Goal: Find specific page/section: Find specific page/section

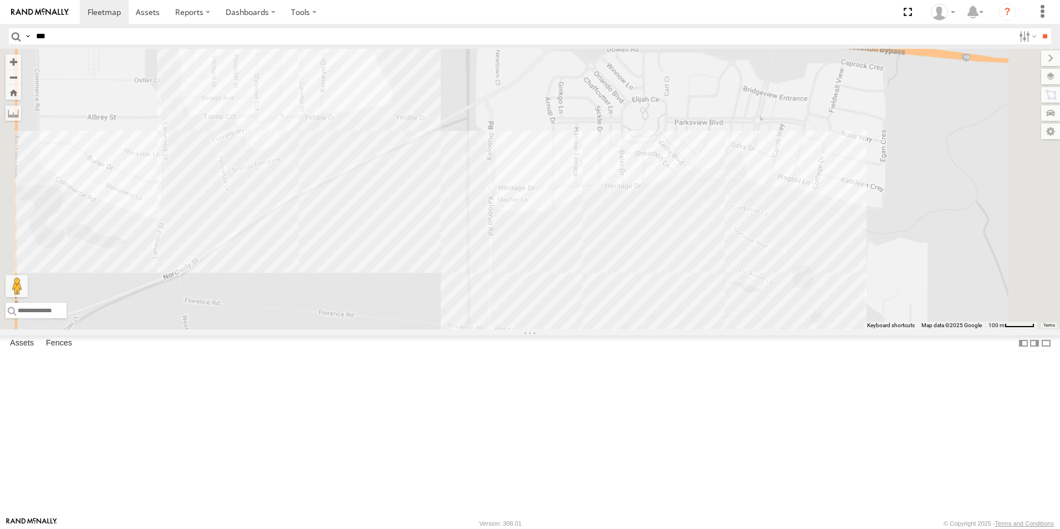
drag, startPoint x: 504, startPoint y: 250, endPoint x: 528, endPoint y: 328, distance: 81.0
click at [477, 329] on div at bounding box center [530, 189] width 1060 height 280
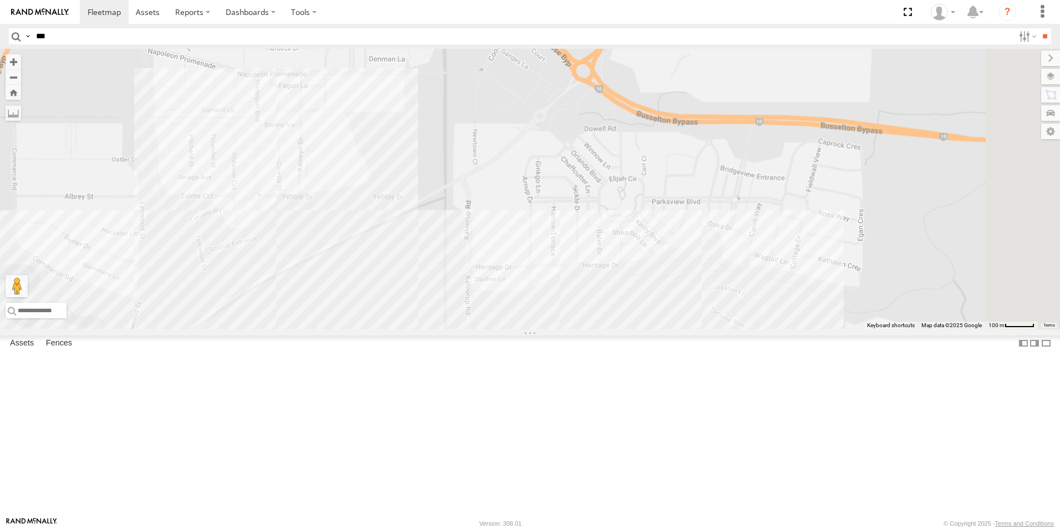
drag, startPoint x: 623, startPoint y: 266, endPoint x: 329, endPoint y: 306, distance: 296.4
click at [329, 309] on div "VP007" at bounding box center [530, 189] width 1060 height 280
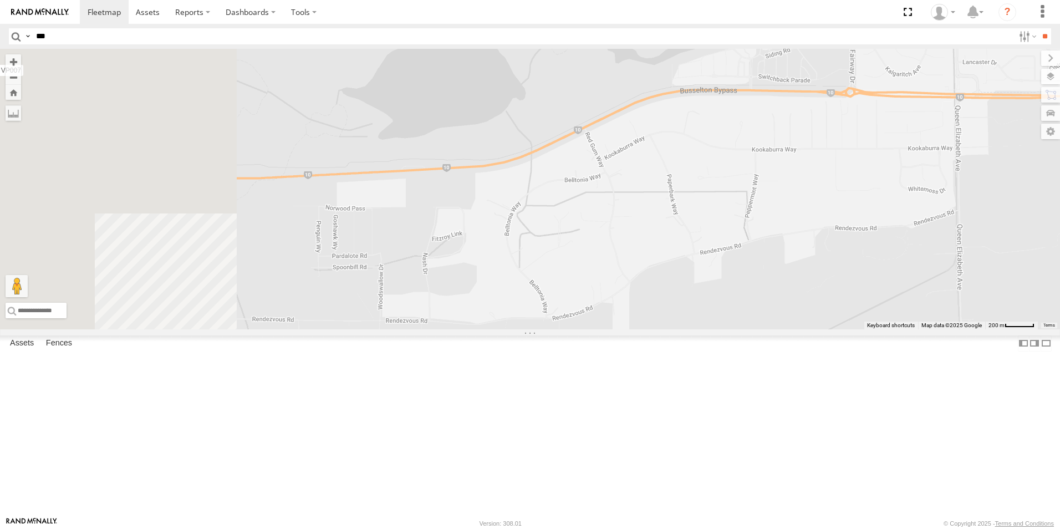
drag, startPoint x: 432, startPoint y: 329, endPoint x: 769, endPoint y: 177, distance: 369.1
click at [769, 178] on div "VP007" at bounding box center [530, 189] width 1060 height 280
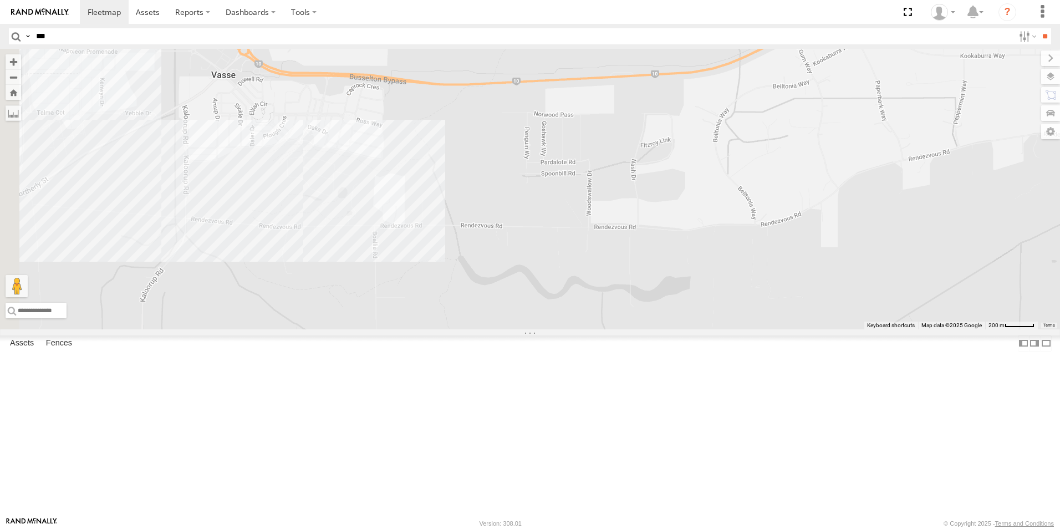
drag, startPoint x: 658, startPoint y: 237, endPoint x: 718, endPoint y: 308, distance: 93.6
click at [688, 269] on div "VP007" at bounding box center [530, 189] width 1060 height 280
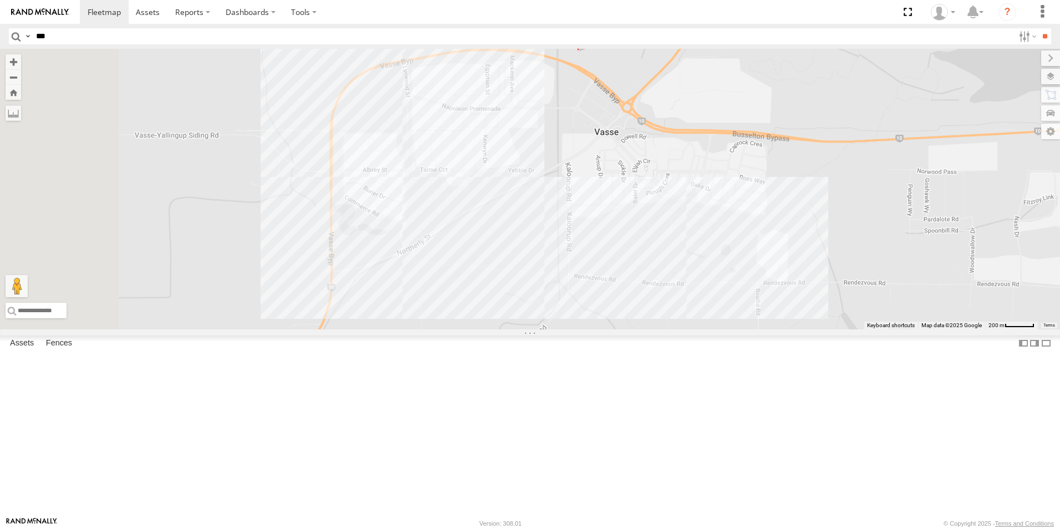
drag, startPoint x: 430, startPoint y: 308, endPoint x: 745, endPoint y: 270, distance: 317.6
click at [756, 294] on div "VP007" at bounding box center [530, 189] width 1060 height 280
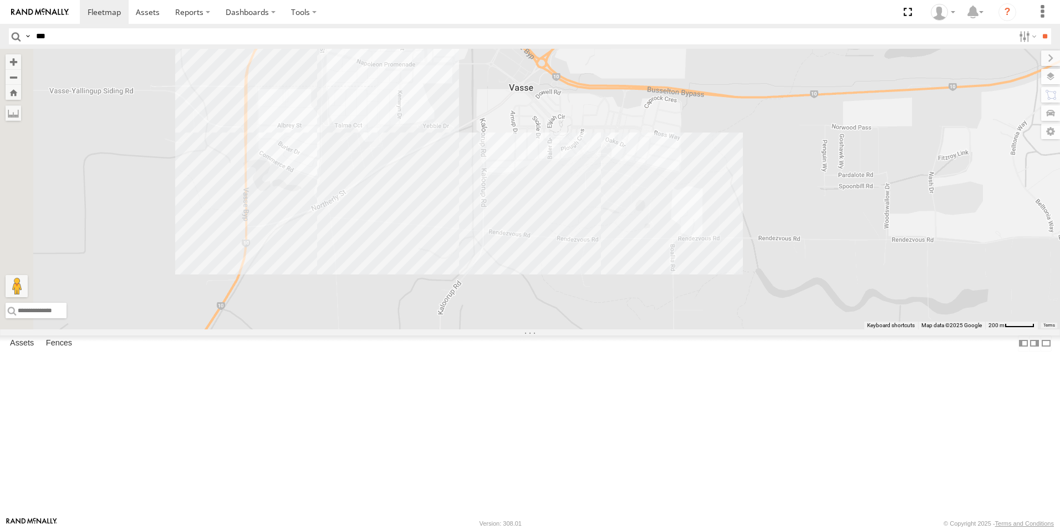
drag, startPoint x: 842, startPoint y: 268, endPoint x: 755, endPoint y: 228, distance: 95.5
click at [755, 228] on div "VP007" at bounding box center [530, 189] width 1060 height 280
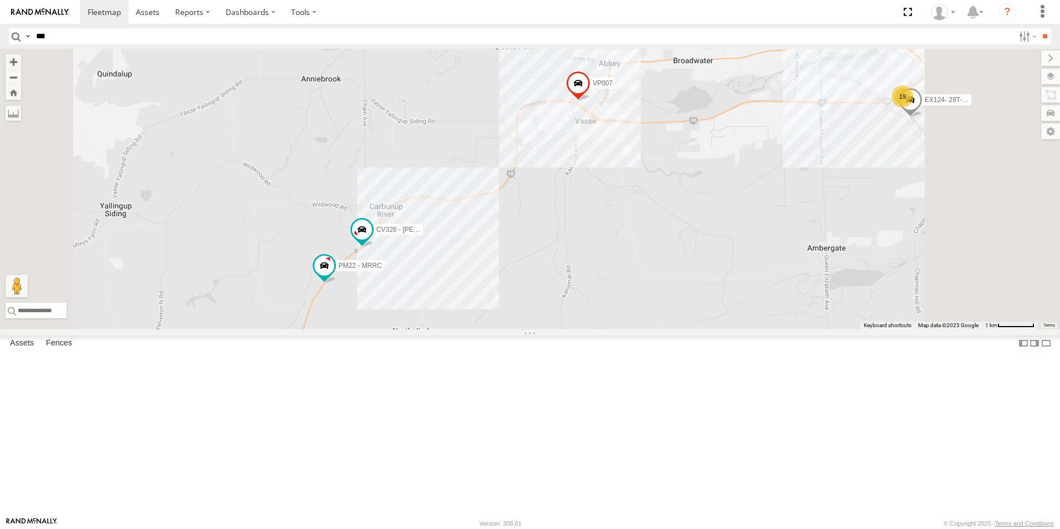
drag, startPoint x: 817, startPoint y: 266, endPoint x: 766, endPoint y: 301, distance: 61.8
click at [791, 250] on div "VP007 CV326 - [PERSON_NAME] EX124- 29T- [PERSON_NAME] 19 PM22 - MRRC" at bounding box center [530, 189] width 1060 height 280
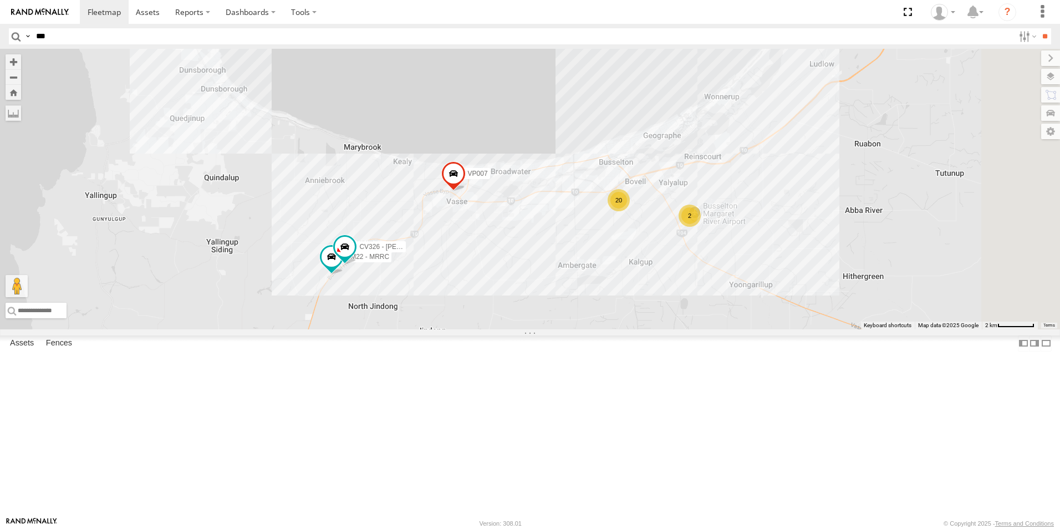
drag, startPoint x: 835, startPoint y: 350, endPoint x: 746, endPoint y: 351, distance: 88.7
click at [746, 329] on div "VP007 CV326 - [PERSON_NAME] PM22 - MRRC GR023 - MRRC 20 2" at bounding box center [530, 189] width 1060 height 280
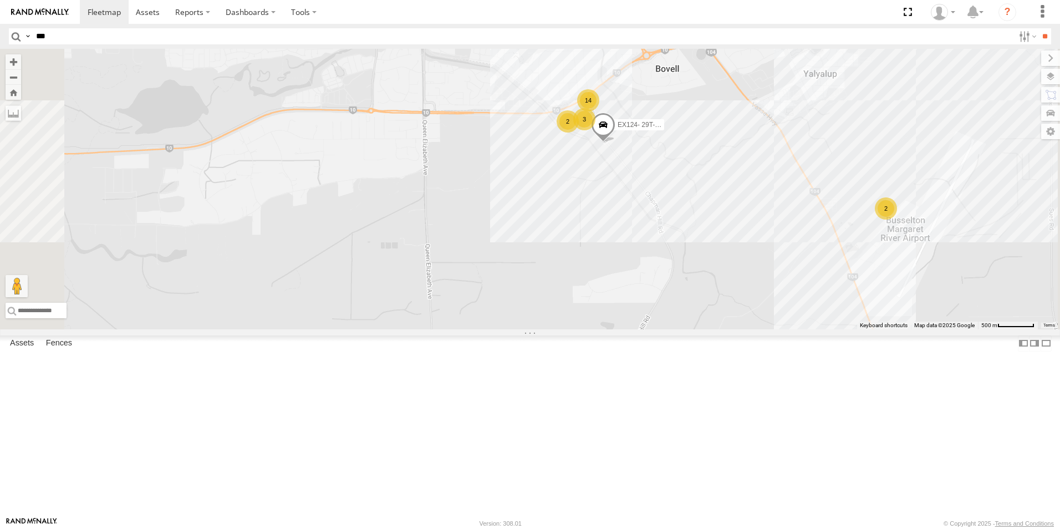
drag, startPoint x: 755, startPoint y: 280, endPoint x: 800, endPoint y: 395, distance: 123.2
click at [800, 329] on div "VP007 CV326 - [PERSON_NAME] PM22 - MRRC GR023 - MRRC EX124- 29T- [PERSON_NAME] …" at bounding box center [530, 189] width 1060 height 280
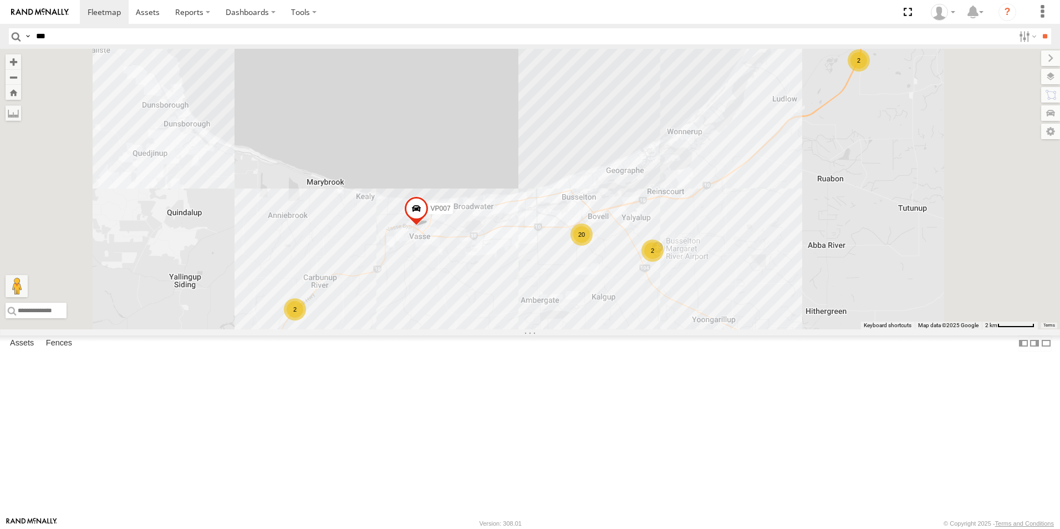
drag, startPoint x: 585, startPoint y: 428, endPoint x: 761, endPoint y: 150, distance: 329.0
click at [761, 150] on div "VP007 GR023 - MRRC CV295 - [PERSON_NAME] 20 2 2 2" at bounding box center [530, 189] width 1060 height 280
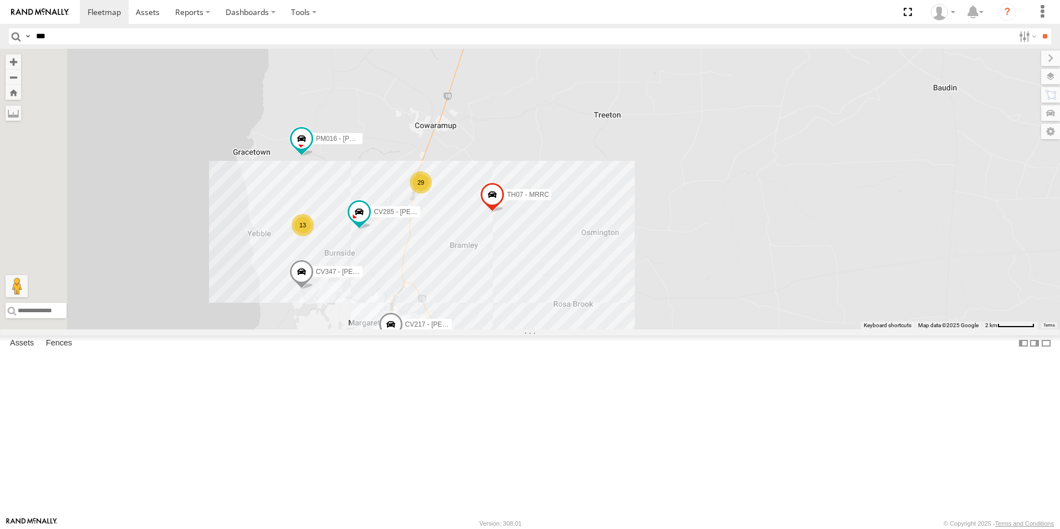
drag, startPoint x: 570, startPoint y: 424, endPoint x: 582, endPoint y: 290, distance: 134.7
click at [584, 305] on div "VP007 GR023 - MRRC CV295 - [PERSON_NAME] PM016 - [PERSON_NAME] CV347 - [PERSON_…" at bounding box center [530, 189] width 1060 height 280
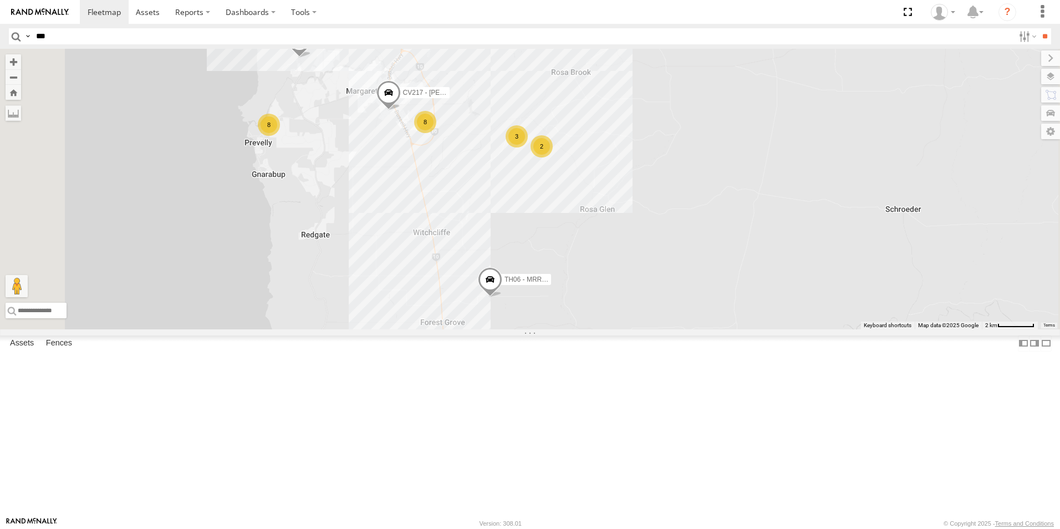
drag, startPoint x: 586, startPoint y: 449, endPoint x: 580, endPoint y: 275, distance: 174.1
click at [581, 277] on div "VP007 GR023 - MRRC CV295 - [PERSON_NAME] PM016 - [PERSON_NAME] CV347 - [PERSON_…" at bounding box center [530, 189] width 1060 height 280
click at [599, 329] on div "VP007 GR023 - MRRC CV295 - [PERSON_NAME] PM016 - [PERSON_NAME] CV347 - [PERSON_…" at bounding box center [530, 189] width 1060 height 280
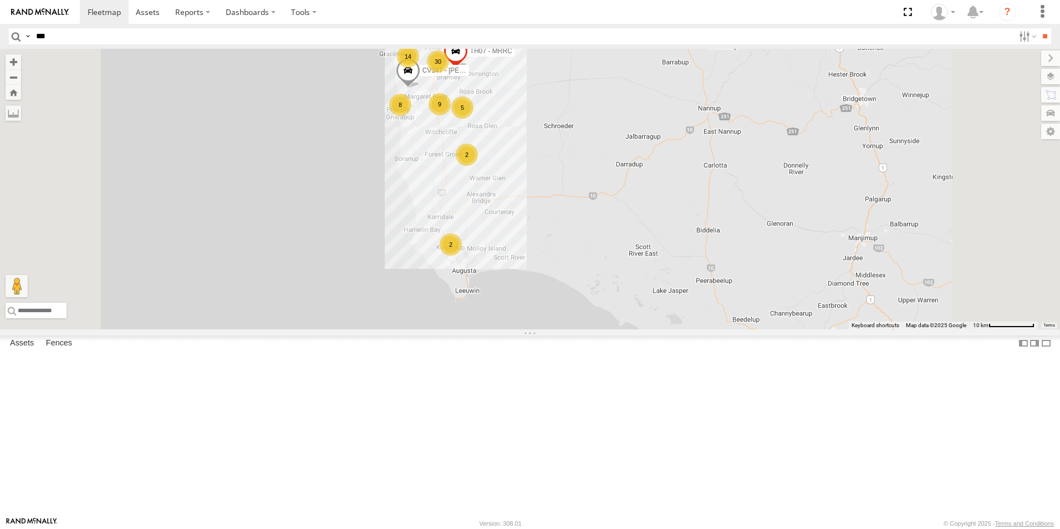
drag, startPoint x: 637, startPoint y: 359, endPoint x: 643, endPoint y: 222, distance: 137.6
click at [643, 222] on div "VP007 GR023 - MRRC CV347 - [PERSON_NAME] TH07 - MRRC 14 30 20 8 9 5 2 2 2 3 2" at bounding box center [530, 189] width 1060 height 280
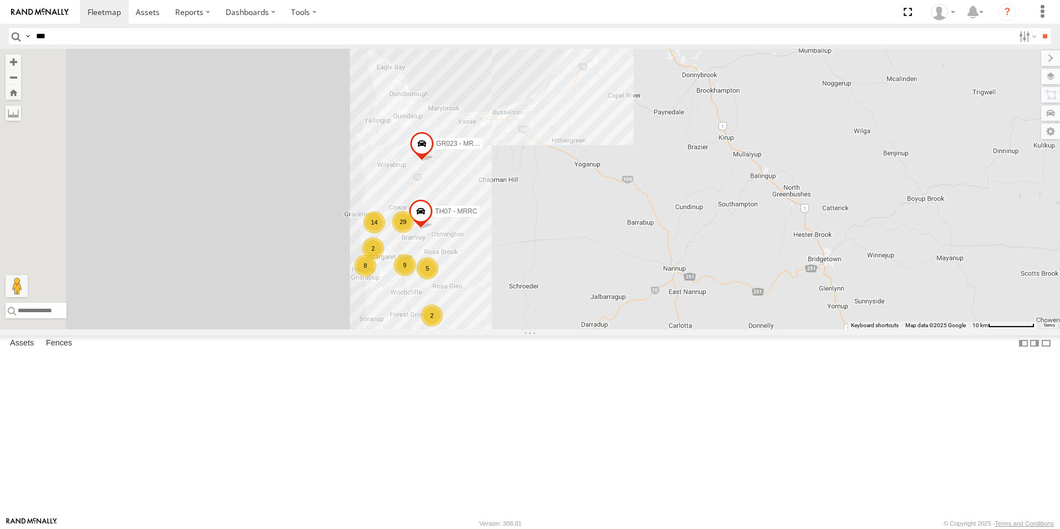
drag, startPoint x: 442, startPoint y: 147, endPoint x: 457, endPoint y: 421, distance: 274.2
click at [439, 329] on div "GR023 - MRRC TH07 - MRRC 14 29 8 9 5 2 2 2" at bounding box center [530, 189] width 1060 height 280
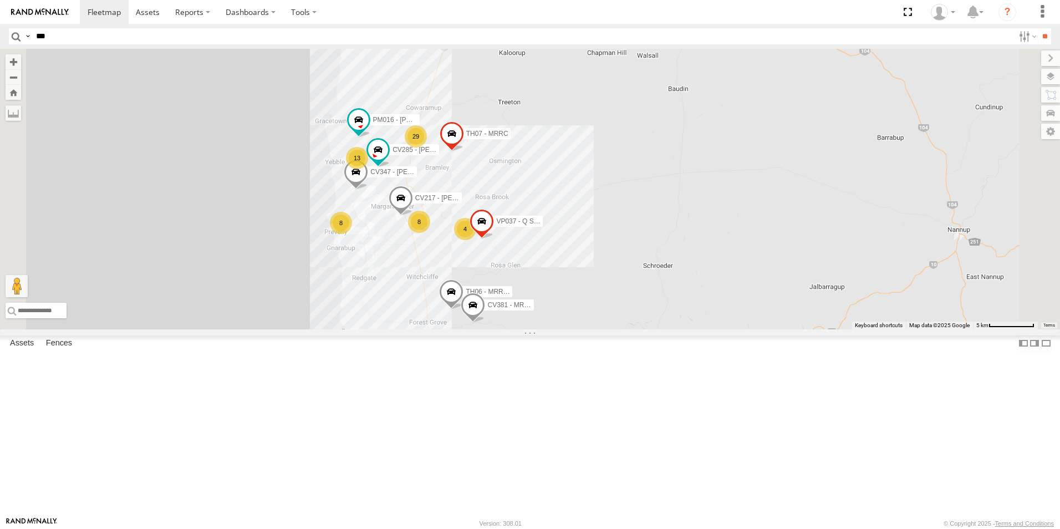
drag, startPoint x: 581, startPoint y: 361, endPoint x: 500, endPoint y: 313, distance: 94.7
click at [500, 313] on div "GR023 - MRRC TH07 - MRRC PM014- [PERSON_NAME] TR001 - Compressor VP007 PM006 - …" at bounding box center [530, 189] width 1060 height 280
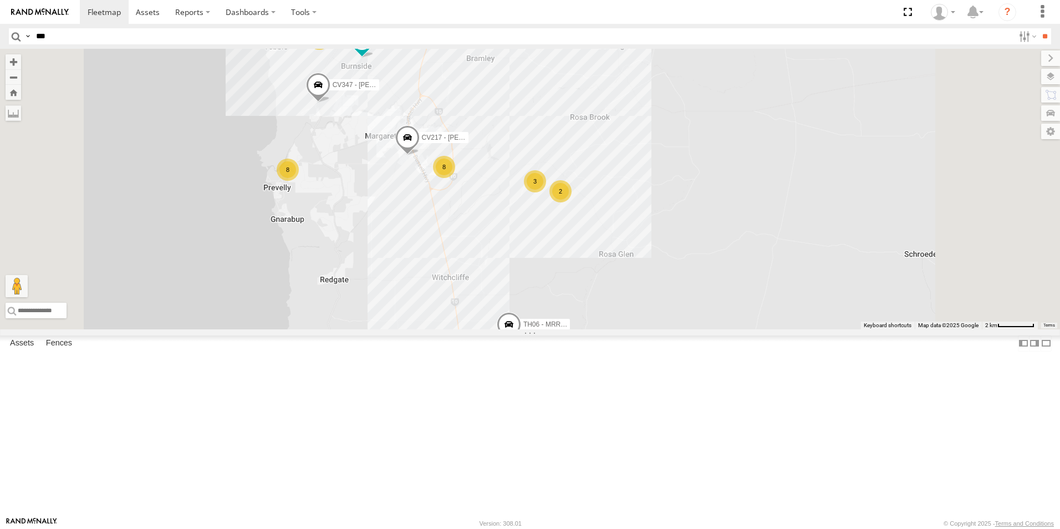
drag, startPoint x: 547, startPoint y: 349, endPoint x: 525, endPoint y: 298, distance: 55.4
click at [532, 306] on div "GR023 - MRRC TH07 - MRRC PM014- [PERSON_NAME] TR001 - Compressor VP007 PM006 - …" at bounding box center [530, 189] width 1060 height 280
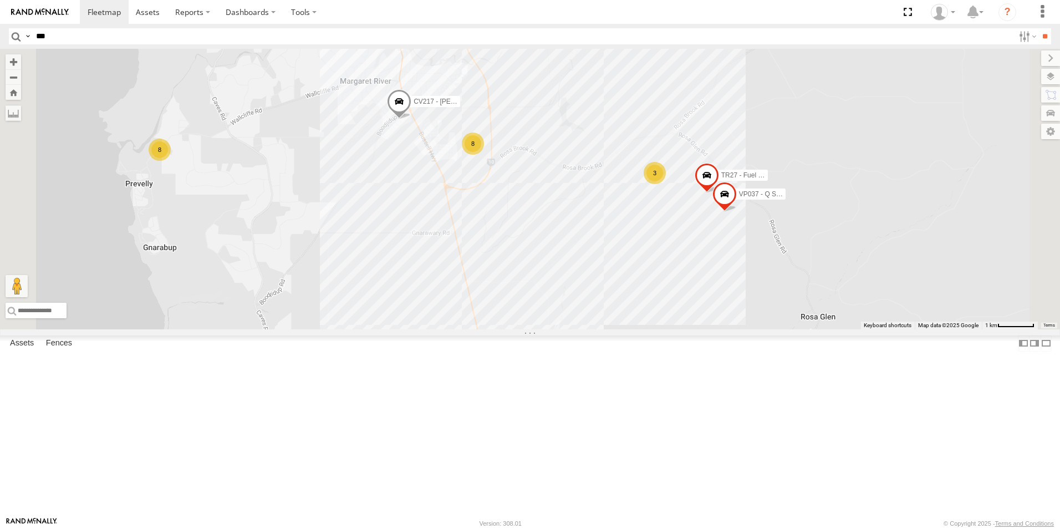
drag, startPoint x: 563, startPoint y: 335, endPoint x: 539, endPoint y: 345, distance: 25.3
click at [539, 329] on div "GR023 - MRRC TH07 - MRRC PM014- [PERSON_NAME] TR001 - Compressor VP007 PM006 - …" at bounding box center [530, 189] width 1060 height 280
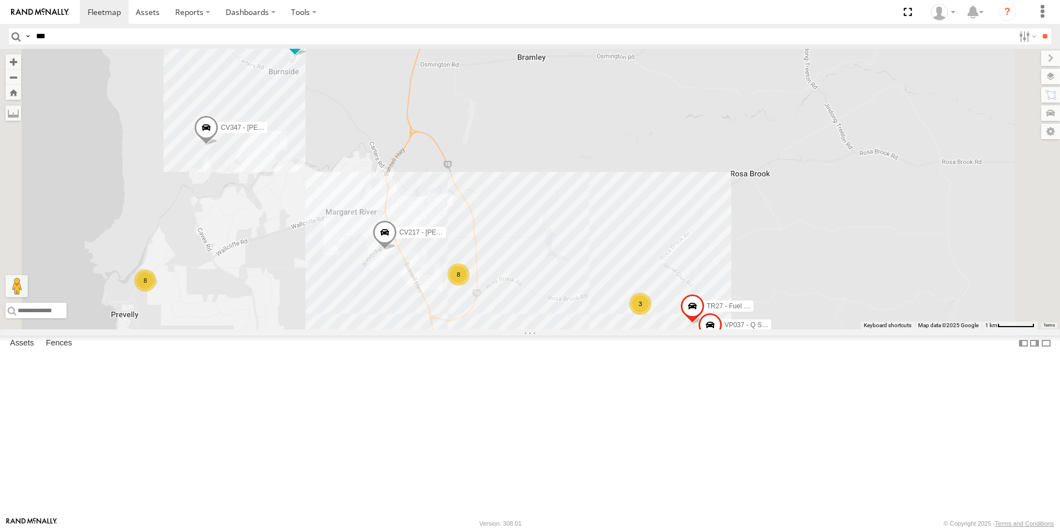
drag, startPoint x: 539, startPoint y: 292, endPoint x: 525, endPoint y: 423, distance: 132.1
click at [525, 329] on div "GR023 - MRRC TH07 - MRRC PM014- [PERSON_NAME] TR001 - Compressor VP007 PM006 - …" at bounding box center [530, 189] width 1060 height 280
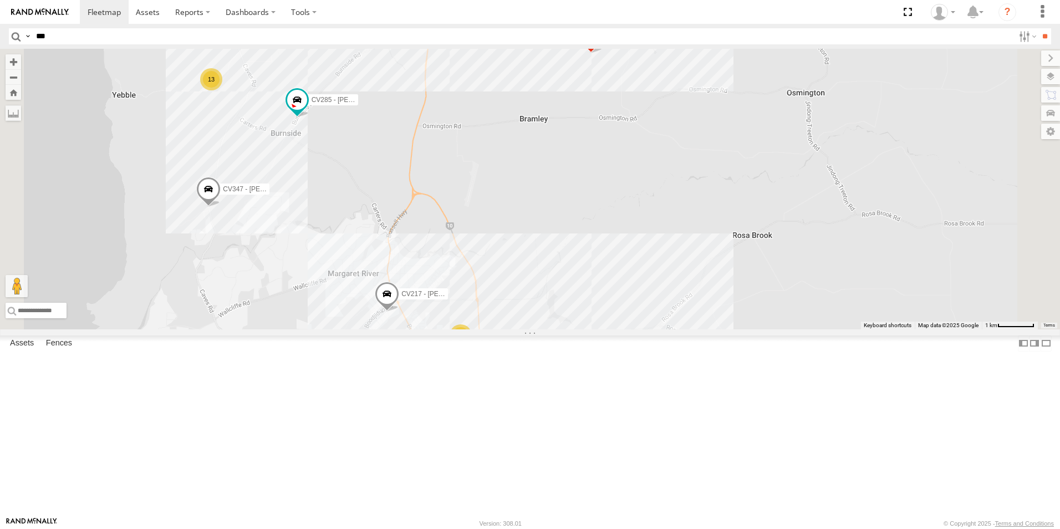
drag, startPoint x: 524, startPoint y: 301, endPoint x: 528, endPoint y: 362, distance: 61.1
click at [527, 329] on div "CV217 - [PERSON_NAME] TR27 - Fuel trailer CV347 - [PERSON_NAME] CV285 - [PERSON…" at bounding box center [530, 189] width 1060 height 280
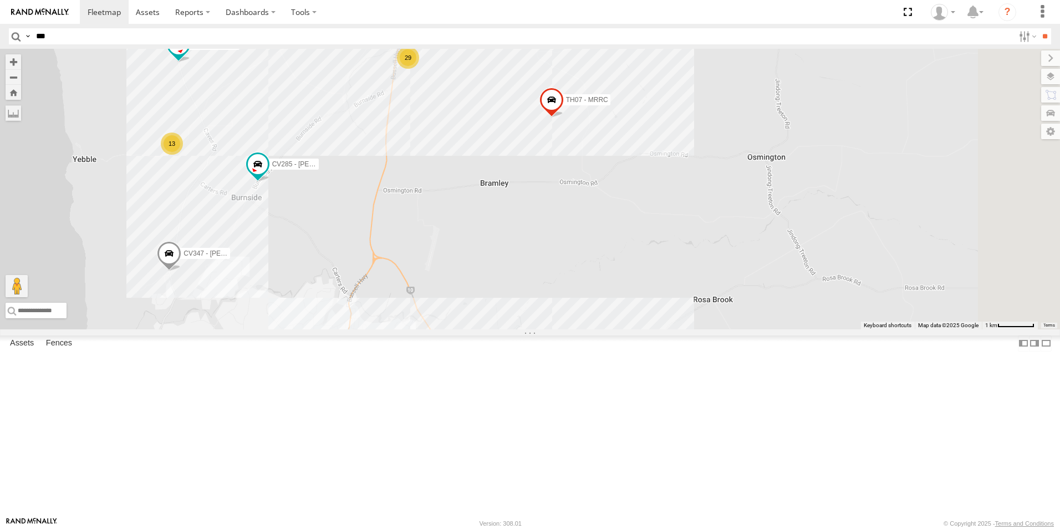
drag, startPoint x: 529, startPoint y: 269, endPoint x: 483, endPoint y: 340, distance: 84.1
click at [483, 329] on div "CV217 - [PERSON_NAME] TR27 - Fuel trailer CV347 - [PERSON_NAME] CV285 - [PERSON…" at bounding box center [530, 189] width 1060 height 280
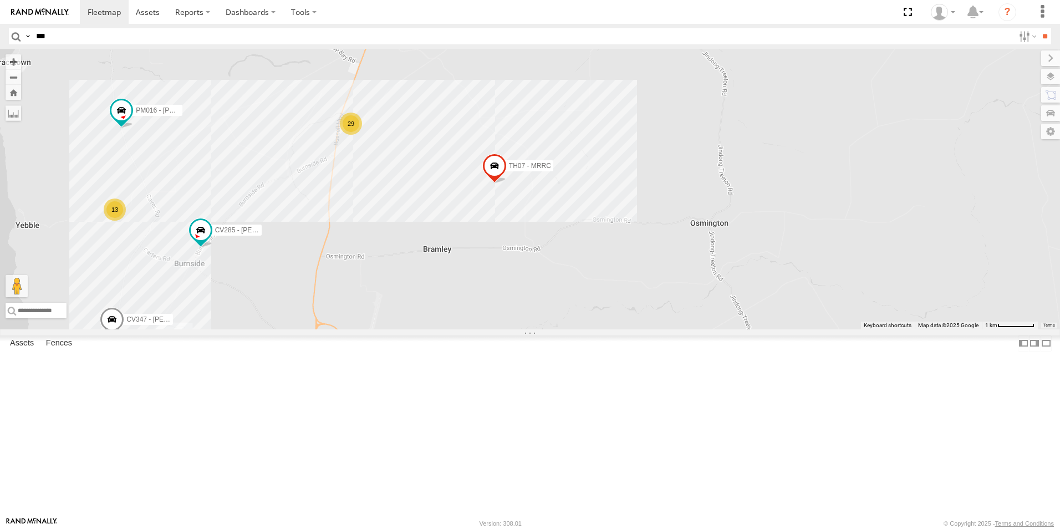
drag, startPoint x: 564, startPoint y: 274, endPoint x: 558, endPoint y: 308, distance: 33.7
click at [558, 308] on div "CV217 - [PERSON_NAME] TR27 - Fuel trailer CV347 - [PERSON_NAME] CV285 - [PERSON…" at bounding box center [530, 189] width 1060 height 280
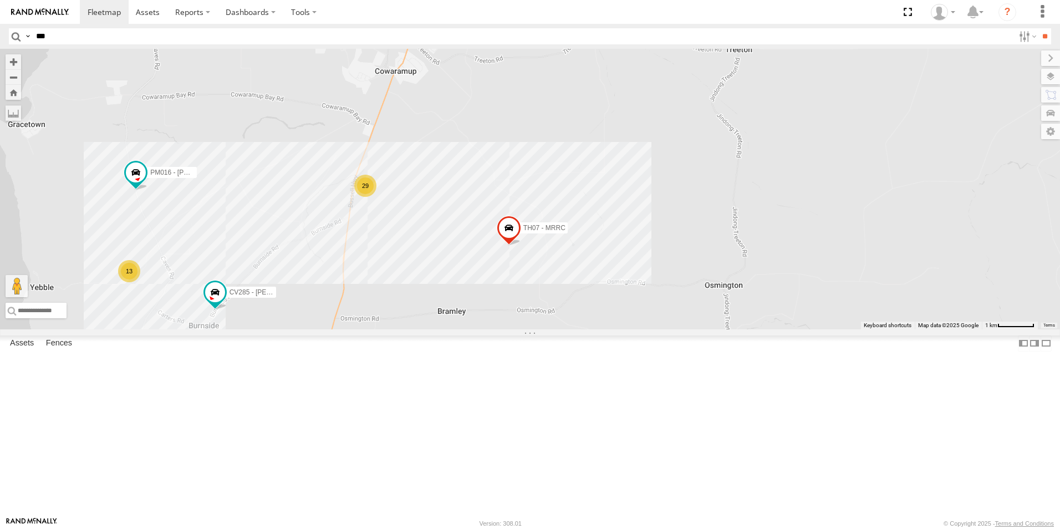
drag, startPoint x: 550, startPoint y: 197, endPoint x: 577, endPoint y: 285, distance: 92.4
click at [573, 294] on div "CV217 - [PERSON_NAME] TR27 - Fuel trailer CV347 - [PERSON_NAME] CV285 - [PERSON…" at bounding box center [530, 189] width 1060 height 280
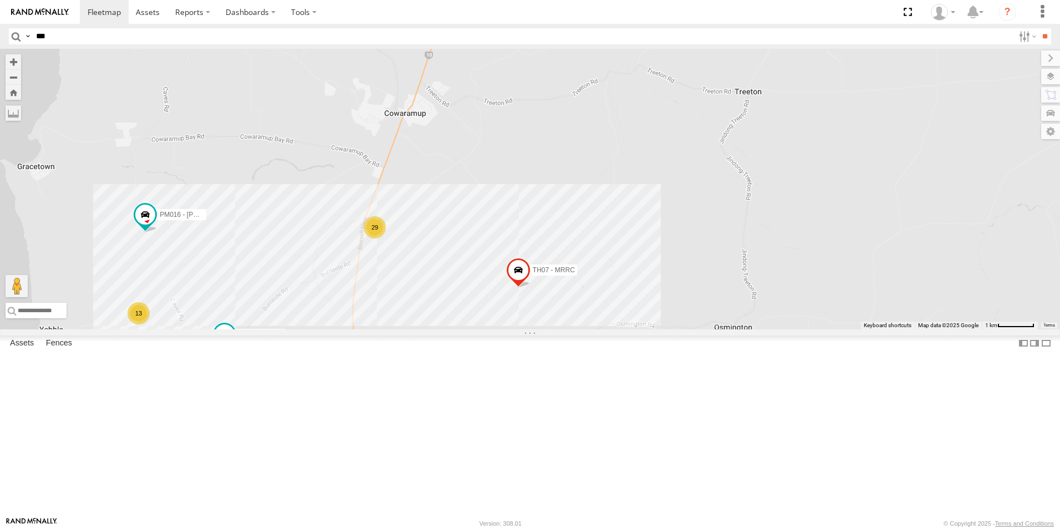
drag, startPoint x: 596, startPoint y: 245, endPoint x: 596, endPoint y: 340, distance: 94.8
click at [595, 329] on div "CV217 - [PERSON_NAME] TR27 - Fuel trailer CV347 - [PERSON_NAME] CV285 - [PERSON…" at bounding box center [530, 189] width 1060 height 280
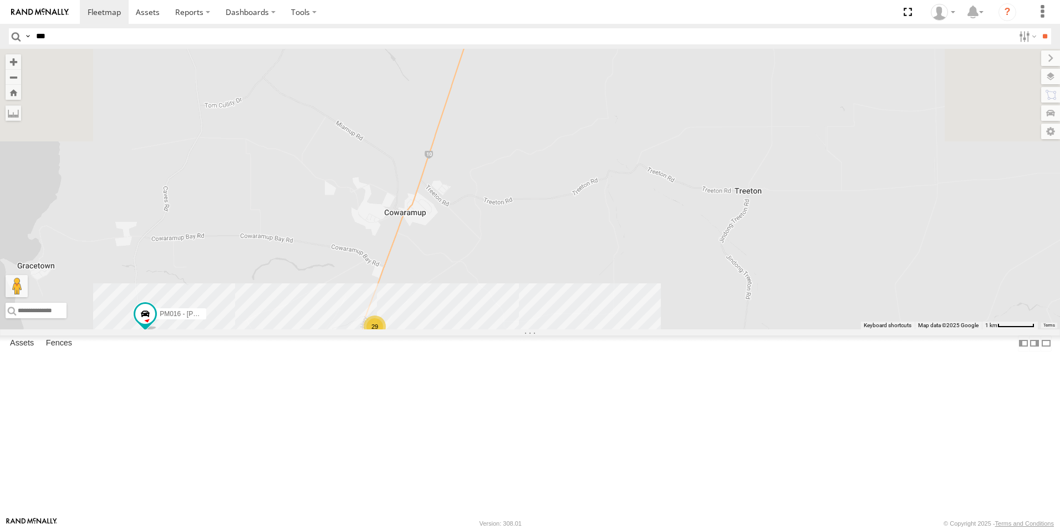
drag, startPoint x: 646, startPoint y: 226, endPoint x: 638, endPoint y: 350, distance: 124.4
click at [638, 329] on div "CV217 - [PERSON_NAME] TR27 - Fuel trailer CV347 - [PERSON_NAME] CV285 - [PERSON…" at bounding box center [530, 189] width 1060 height 280
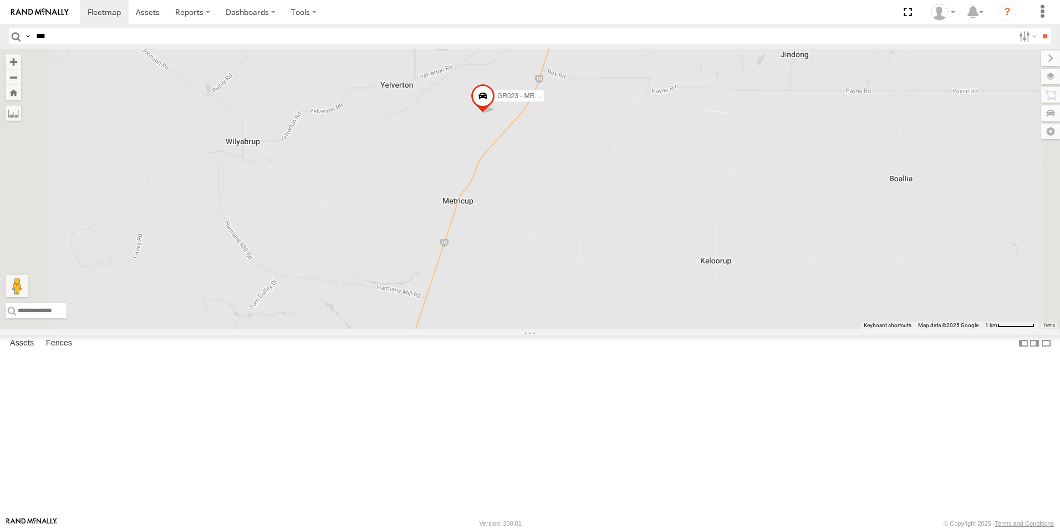
drag, startPoint x: 688, startPoint y: 214, endPoint x: 702, endPoint y: 286, distance: 72.9
click at [656, 325] on div "CV217 - [PERSON_NAME] TR27 - Fuel trailer CV347 - [PERSON_NAME] CV285 - [PERSON…" at bounding box center [530, 189] width 1060 height 280
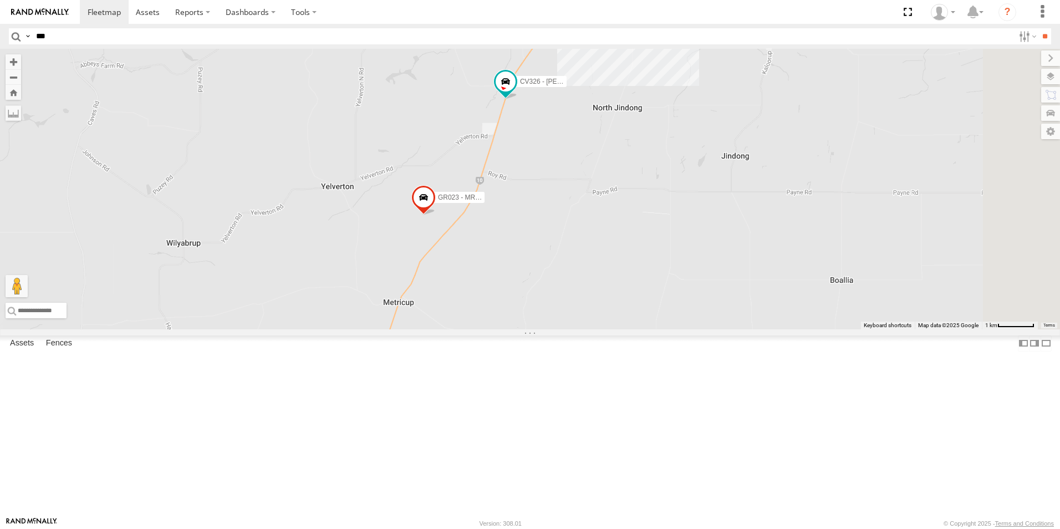
drag, startPoint x: 683, startPoint y: 334, endPoint x: 675, endPoint y: 341, distance: 11.0
click at [675, 329] on div "CV217 - [PERSON_NAME] TR27 - Fuel trailer CV347 - [PERSON_NAME] CV285 - [PERSON…" at bounding box center [530, 189] width 1060 height 280
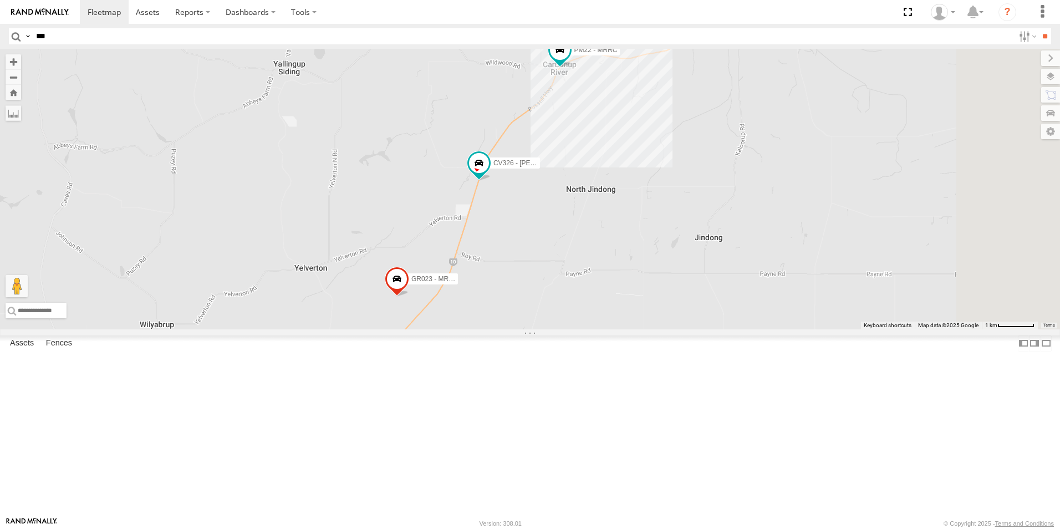
drag, startPoint x: 718, startPoint y: 258, endPoint x: 694, endPoint y: 326, distance: 71.7
click at [694, 326] on div "CV217 - [PERSON_NAME] TR27 - Fuel trailer CV347 - [PERSON_NAME] CV285 - [PERSON…" at bounding box center [530, 189] width 1060 height 280
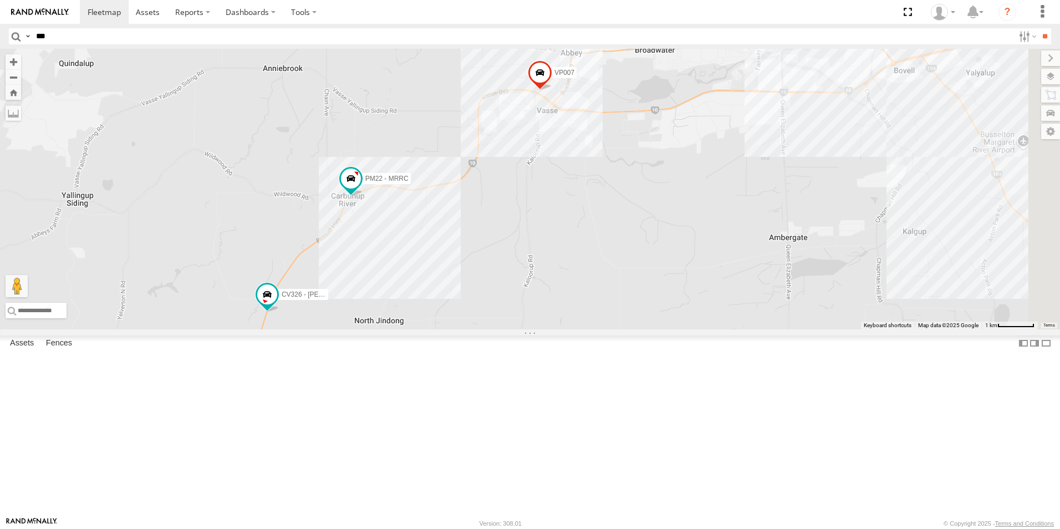
drag, startPoint x: 853, startPoint y: 176, endPoint x: 641, endPoint y: 308, distance: 250.2
click at [641, 308] on div "CV217 - [PERSON_NAME] TR27 - Fuel trailer CV347 - [PERSON_NAME] CV285 - [PERSON…" at bounding box center [530, 189] width 1060 height 280
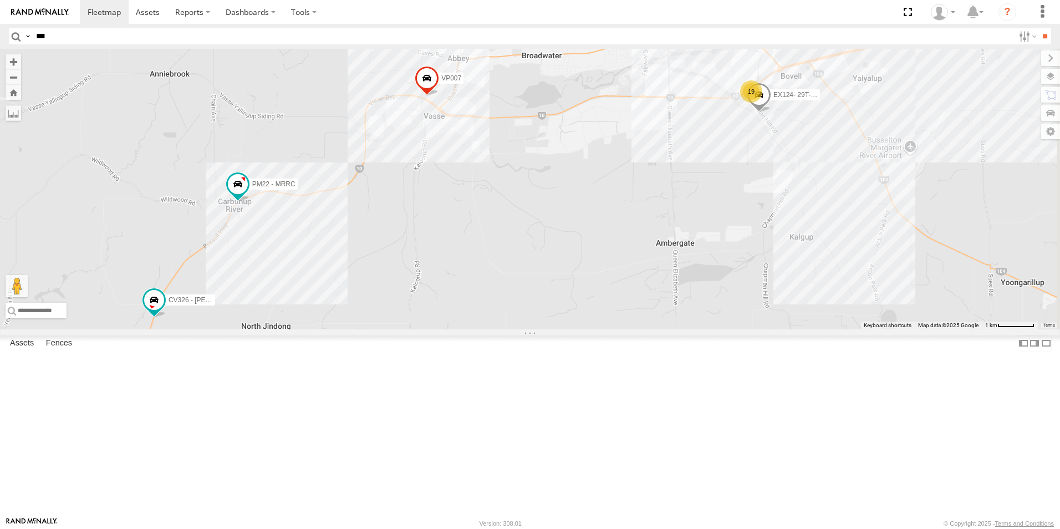
drag, startPoint x: 694, startPoint y: 266, endPoint x: 578, endPoint y: 273, distance: 116.0
click at [578, 273] on div "CV217 - [PERSON_NAME] TR27 - Fuel trailer CV347 - [PERSON_NAME] CV285 - [PERSON…" at bounding box center [530, 189] width 1060 height 280
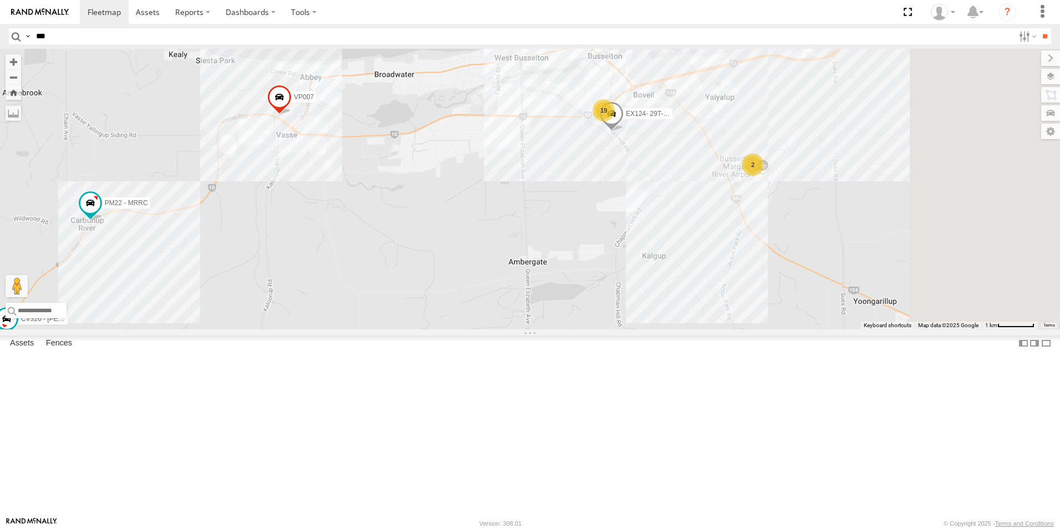
drag, startPoint x: 605, startPoint y: 288, endPoint x: 597, endPoint y: 290, distance: 7.9
click at [597, 290] on div "CV217 - [PERSON_NAME] TR27 - Fuel trailer CV347 - [PERSON_NAME] CV285 - [PERSON…" at bounding box center [530, 189] width 1060 height 280
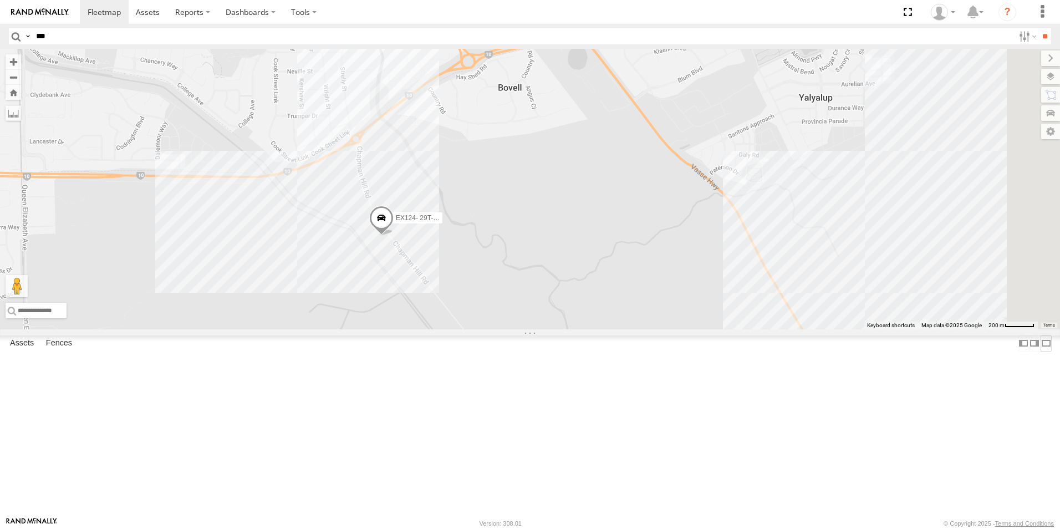
drag, startPoint x: 891, startPoint y: 206, endPoint x: 260, endPoint y: 506, distance: 698.6
click at [260, 506] on main "To navigate the map with touch gestures double-tap and hold your finger on the …" at bounding box center [530, 283] width 1060 height 468
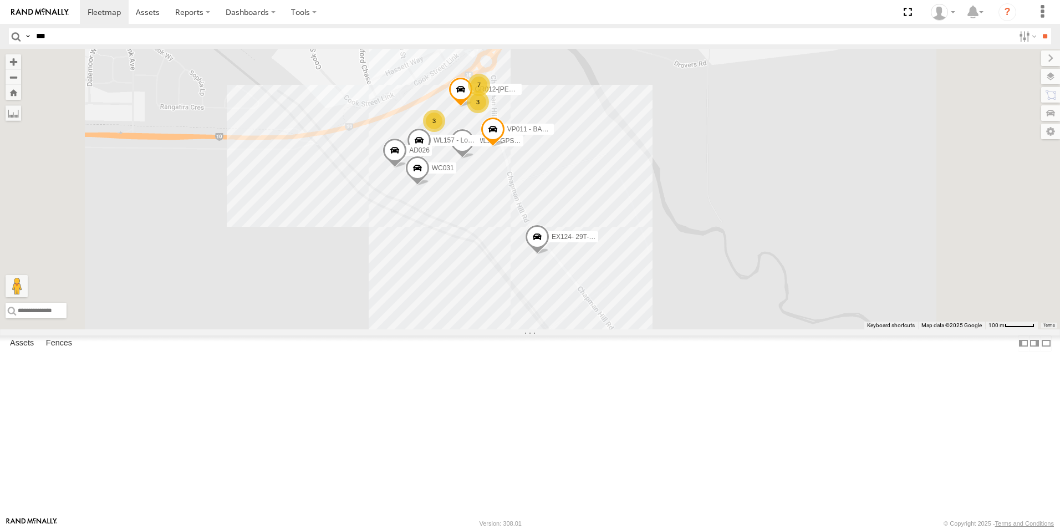
drag, startPoint x: 407, startPoint y: 313, endPoint x: 417, endPoint y: 410, distance: 98.0
click at [417, 329] on div "CV217 - [PERSON_NAME] TR27 - Fuel trailer CV347 - [PERSON_NAME] CV285 - [PERSON…" at bounding box center [530, 189] width 1060 height 280
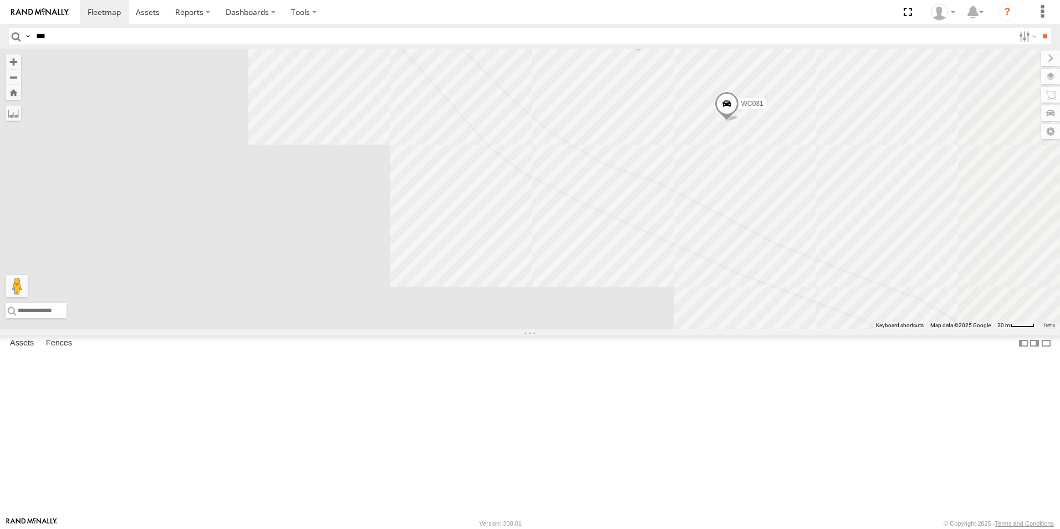
drag, startPoint x: 479, startPoint y: 361, endPoint x: 690, endPoint y: 259, distance: 234.0
click at [357, 329] on div "CV217 - [PERSON_NAME] TR27 - Fuel trailer CV347 - [PERSON_NAME] CV285 - [PERSON…" at bounding box center [530, 189] width 1060 height 280
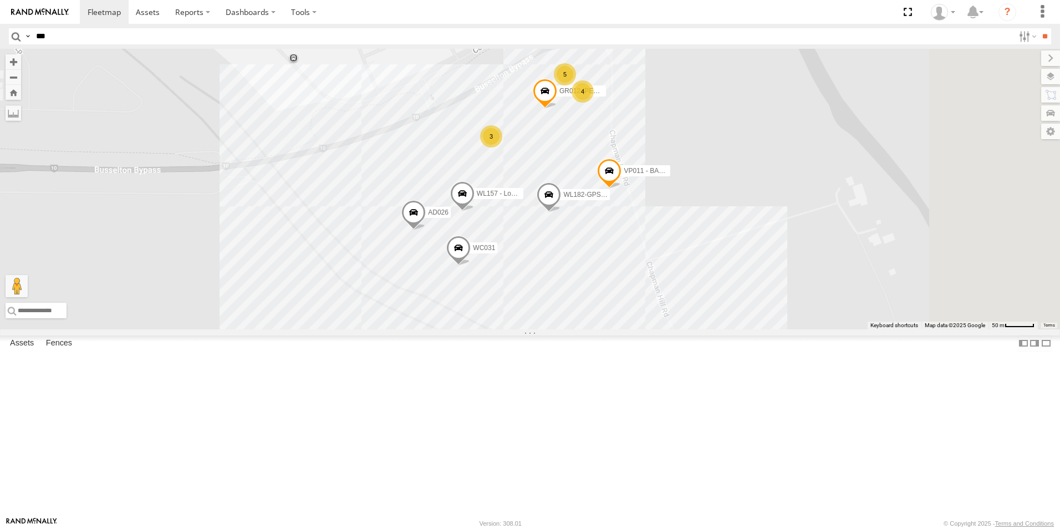
drag, startPoint x: 697, startPoint y: 262, endPoint x: 505, endPoint y: 385, distance: 228.1
click at [505, 329] on div "CV217 - [PERSON_NAME] TR27 - Fuel trailer CV347 - [PERSON_NAME] CV285 - [PERSON…" at bounding box center [530, 189] width 1060 height 280
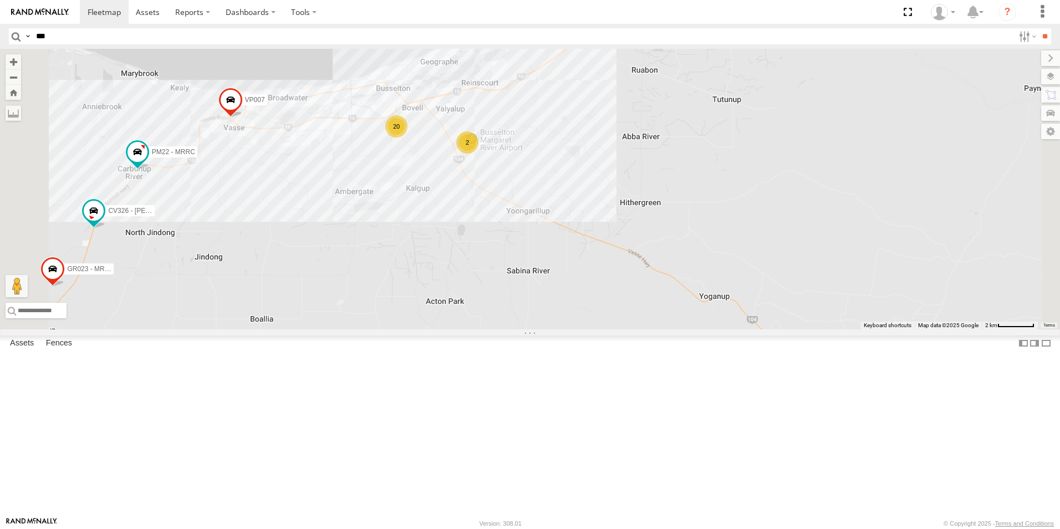
drag, startPoint x: 442, startPoint y: 302, endPoint x: 676, endPoint y: 160, distance: 273.5
click at [678, 162] on div "CV217 - [PERSON_NAME] TR27 - Fuel trailer CV347 - [PERSON_NAME] CV285 - [PERSON…" at bounding box center [530, 189] width 1060 height 280
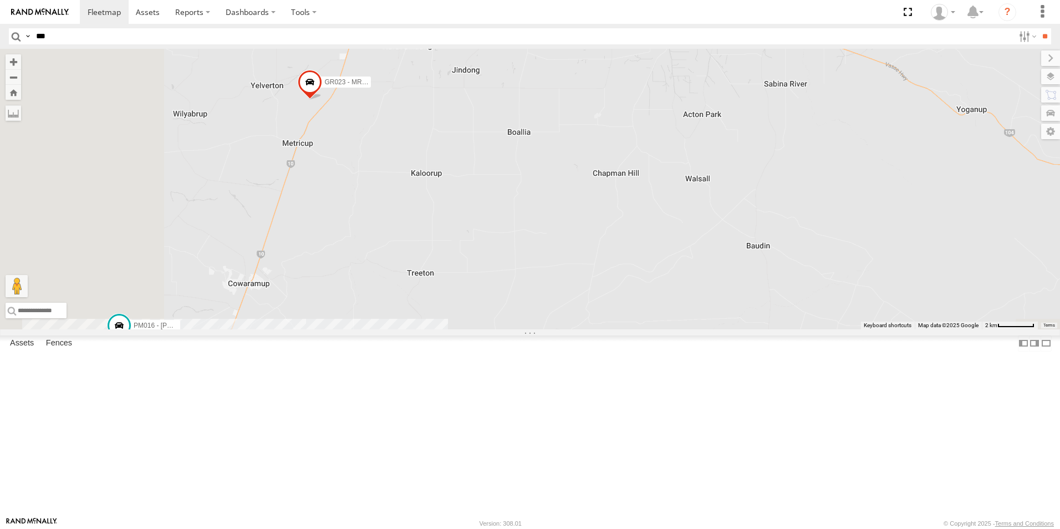
drag, startPoint x: 484, startPoint y: 318, endPoint x: 561, endPoint y: 232, distance: 115.4
click at [561, 232] on div "CV217 - [PERSON_NAME] TR27 - Fuel trailer CV347 - [PERSON_NAME] CV285 - [PERSON…" at bounding box center [530, 189] width 1060 height 280
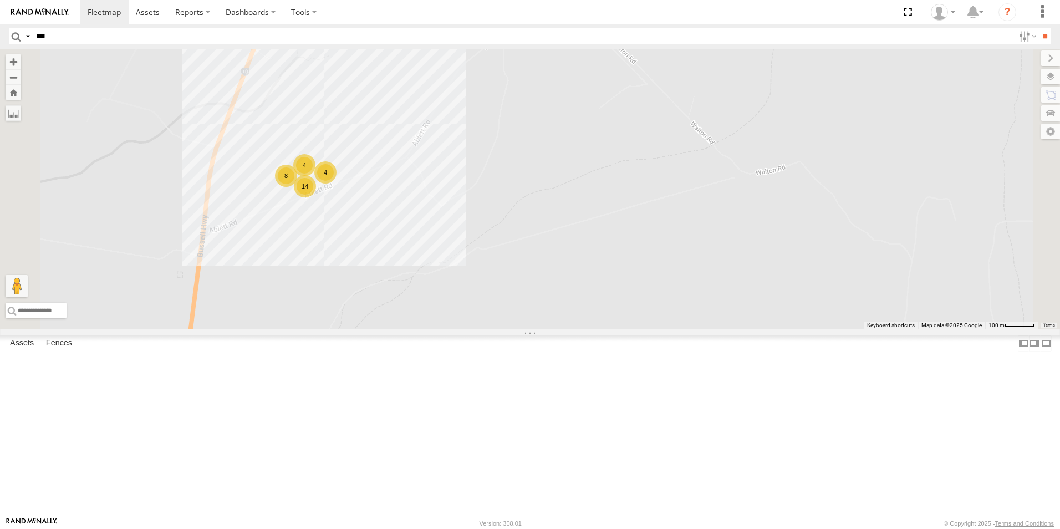
drag, startPoint x: 487, startPoint y: 363, endPoint x: 486, endPoint y: 388, distance: 25.5
click at [486, 329] on div "GR023 - MRRC TH07 - MRRC VP007 CV217 - [PERSON_NAME] PM22 - MRRC CV210 - [PERSO…" at bounding box center [530, 189] width 1060 height 280
